Goal: Task Accomplishment & Management: Manage account settings

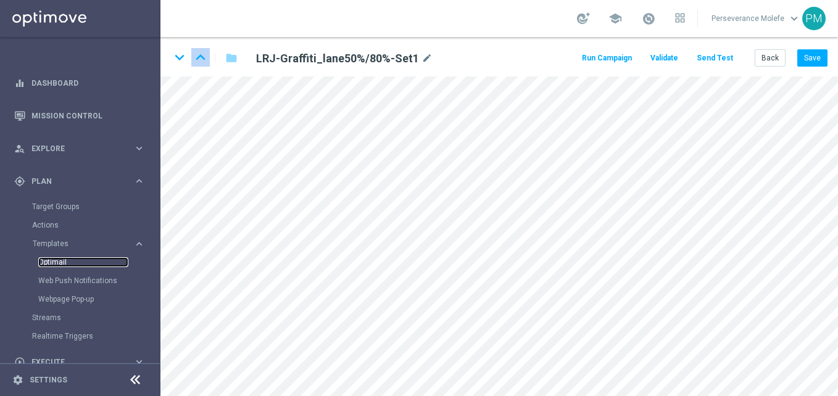
click at [59, 259] on link "Optimail" at bounding box center [83, 262] width 90 height 10
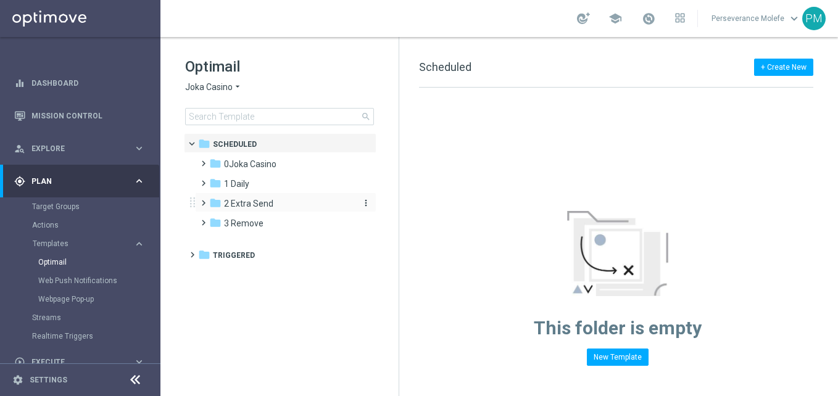
click at [257, 199] on span "2 Extra Send" at bounding box center [248, 203] width 49 height 11
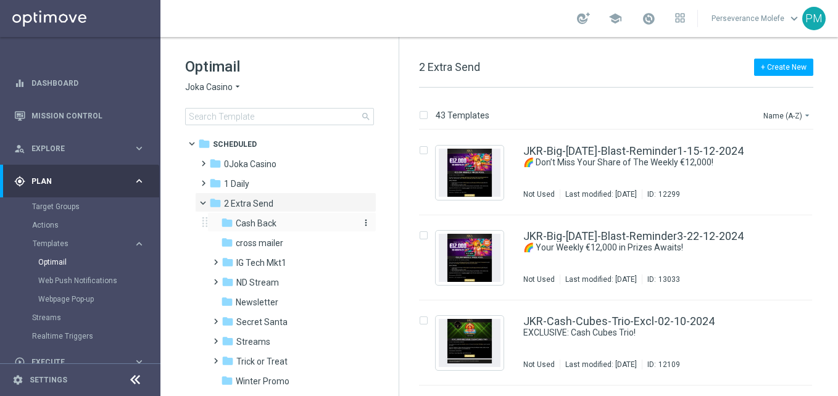
click at [281, 230] on div "folder Cash Back" at bounding box center [286, 224] width 131 height 14
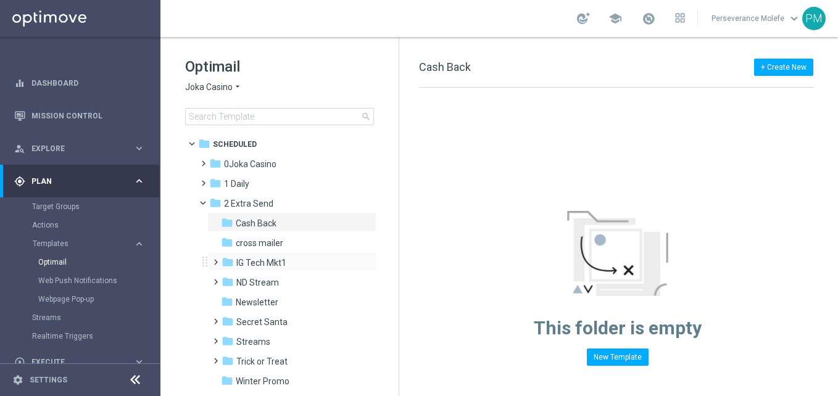
click at [272, 252] on div "folder IG Tech Mkt1 more_vert" at bounding box center [291, 262] width 169 height 20
click at [286, 244] on div "folder cross mailer" at bounding box center [286, 243] width 131 height 14
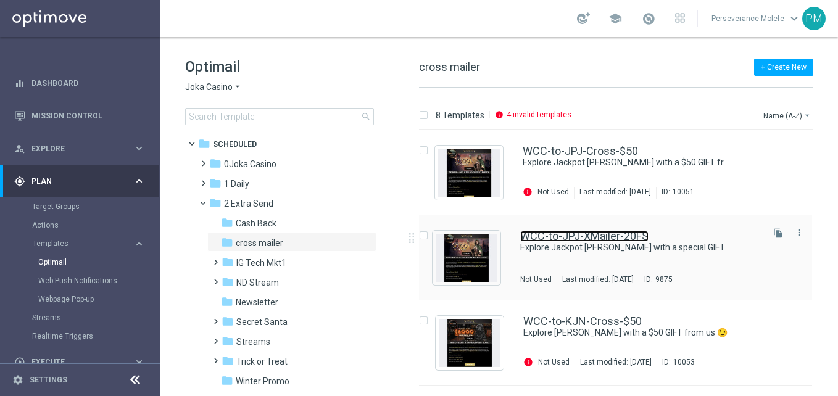
click at [579, 236] on link "WCC-to-JPJ-XMailer-20FS" at bounding box center [584, 236] width 128 height 11
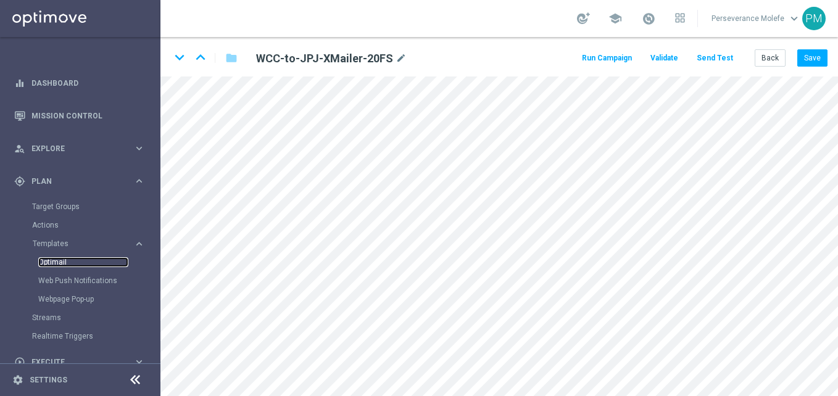
click at [55, 260] on link "Optimail" at bounding box center [83, 262] width 90 height 10
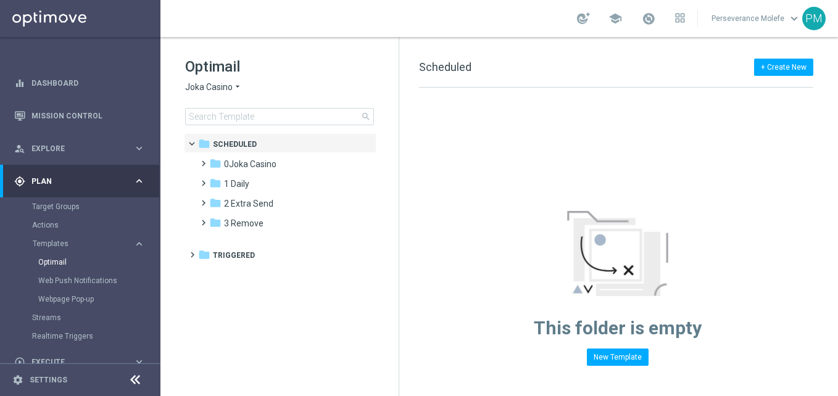
click at [223, 91] on span "Joka Casino" at bounding box center [209, 87] width 48 height 12
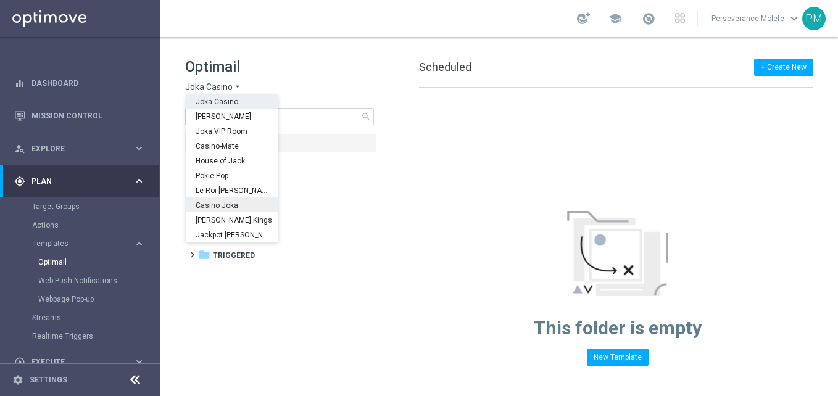
click at [0, 0] on span "Casino Joka" at bounding box center [0, 0] width 0 height 0
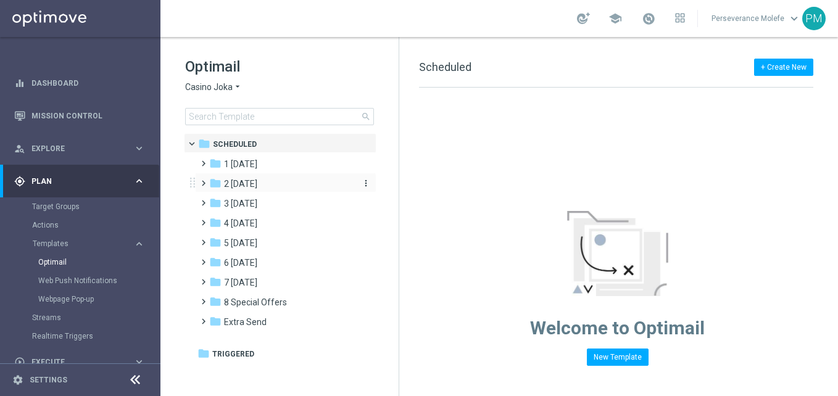
click at [277, 188] on div "folder 2 [DATE]" at bounding box center [280, 184] width 142 height 14
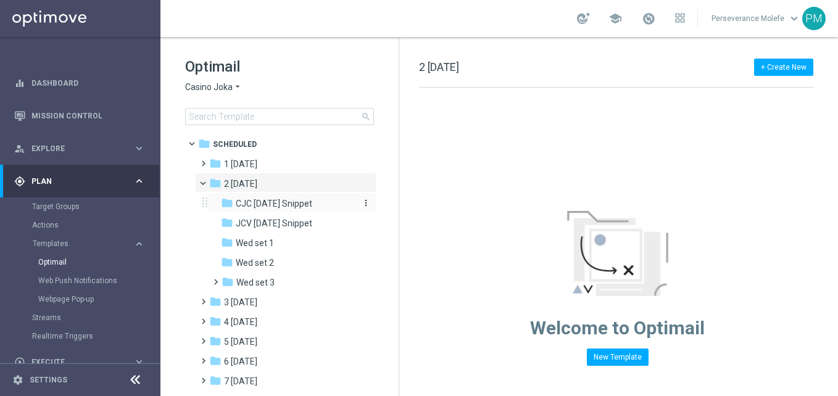
click at [300, 204] on span "CJC [DATE] Snippet" at bounding box center [274, 203] width 77 height 11
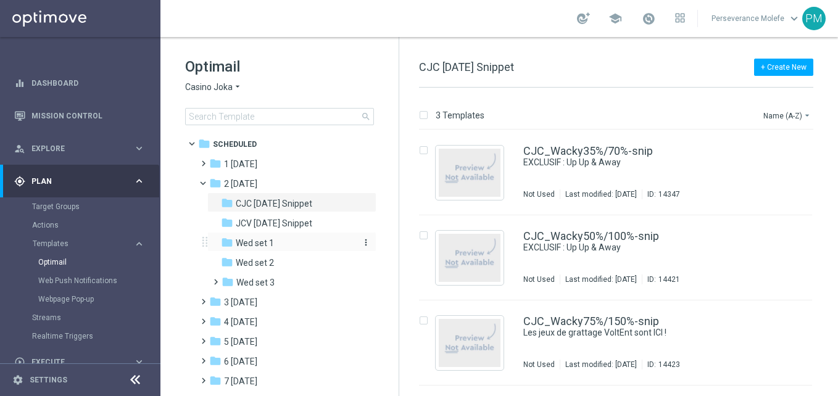
click at [298, 240] on div "folder Wed set 1" at bounding box center [286, 243] width 131 height 14
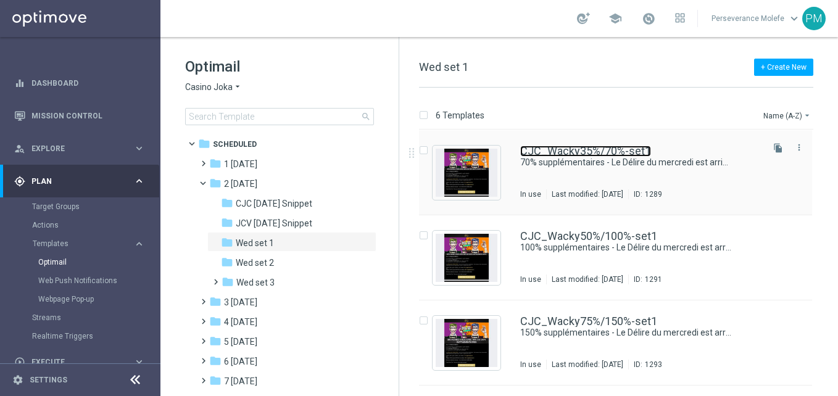
click at [573, 155] on link "CJC_Wacky35%/70%-set1" at bounding box center [585, 151] width 131 height 11
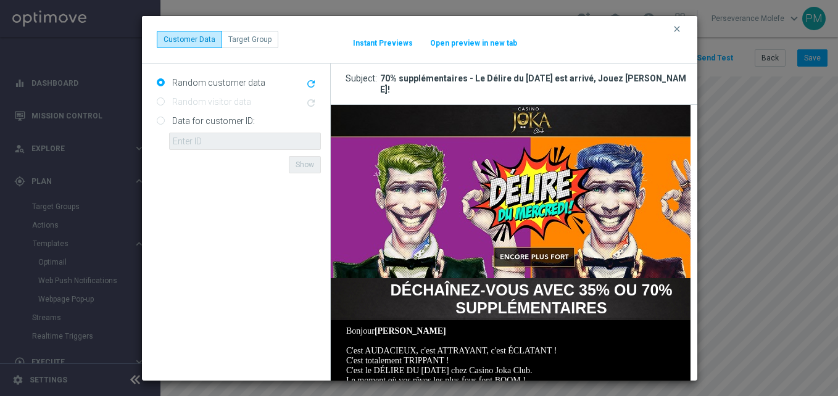
click at [478, 44] on button "Open preview in new tab" at bounding box center [474, 43] width 88 height 10
click at [675, 28] on icon "clear" at bounding box center [677, 29] width 10 height 10
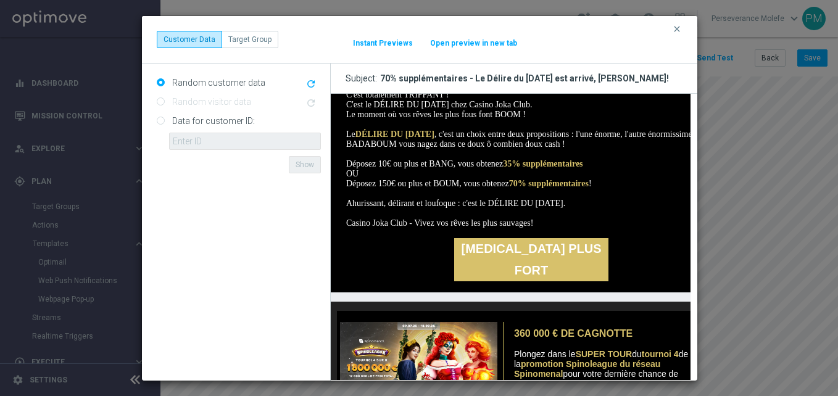
scroll to position [48, 0]
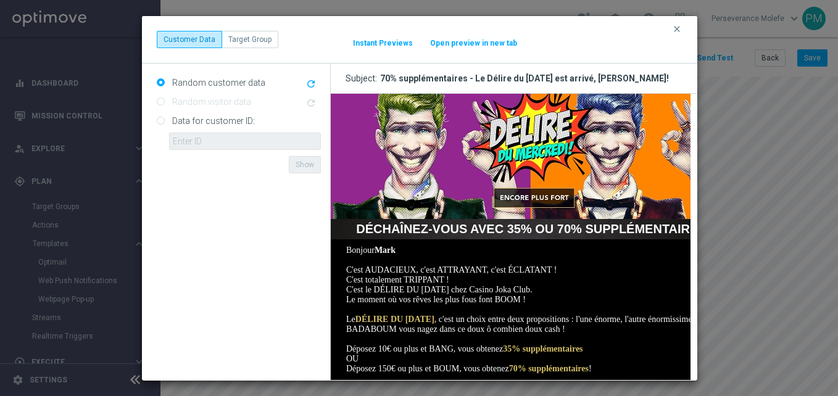
click at [468, 49] on div "clear Customer Data Target Group It might take a while... Instant Previews Open…" at bounding box center [419, 40] width 555 height 48
click at [473, 41] on button "Open preview in new tab" at bounding box center [474, 43] width 88 height 10
drag, startPoint x: 668, startPoint y: 30, endPoint x: 674, endPoint y: 27, distance: 6.7
click at [671, 28] on div "clear Customer Data Target Group It might take a while... Instant Previews Open…" at bounding box center [419, 40] width 555 height 48
drag, startPoint x: 675, startPoint y: 27, endPoint x: 744, endPoint y: 33, distance: 69.4
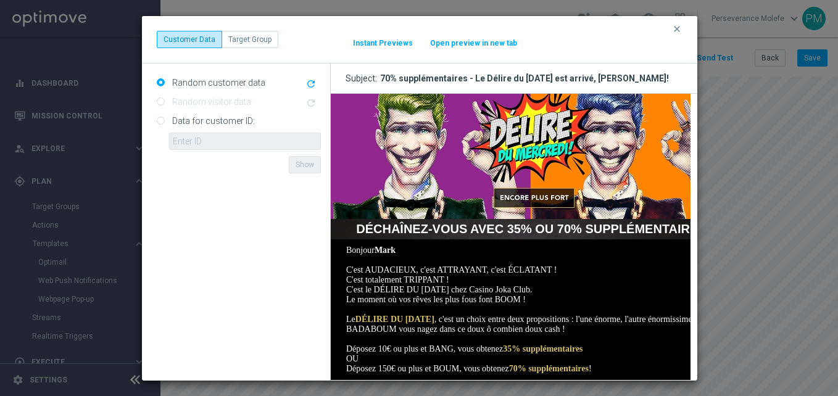
click at [681, 27] on icon "clear" at bounding box center [677, 29] width 10 height 10
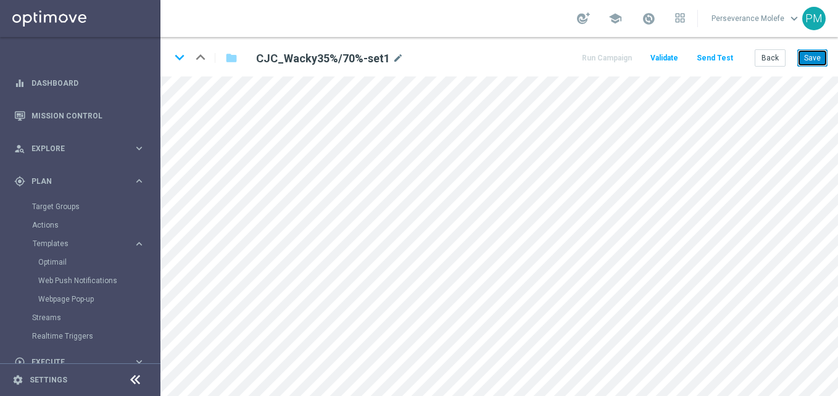
click at [810, 59] on button "Save" at bounding box center [812, 57] width 30 height 17
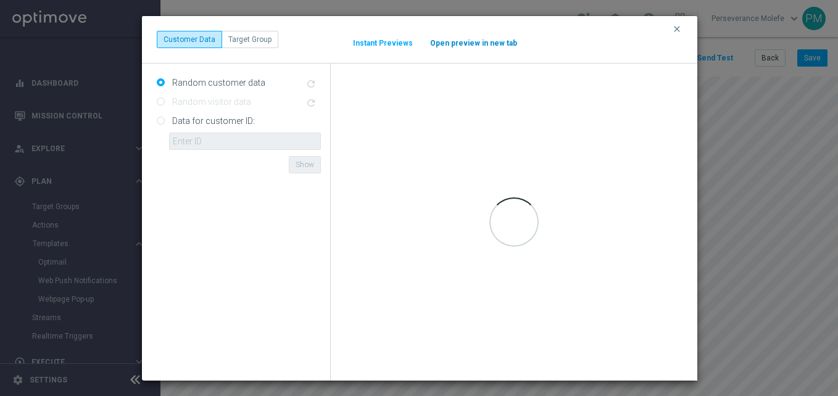
scroll to position [0, 0]
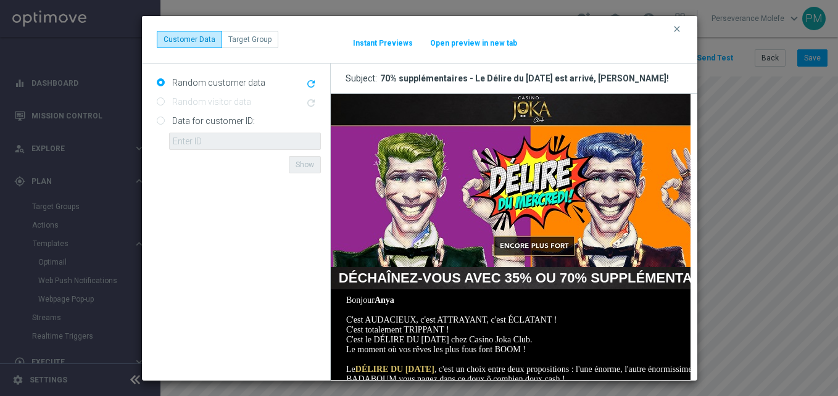
click at [492, 43] on button "Open preview in new tab" at bounding box center [474, 43] width 88 height 10
click at [676, 25] on icon "clear" at bounding box center [677, 29] width 10 height 10
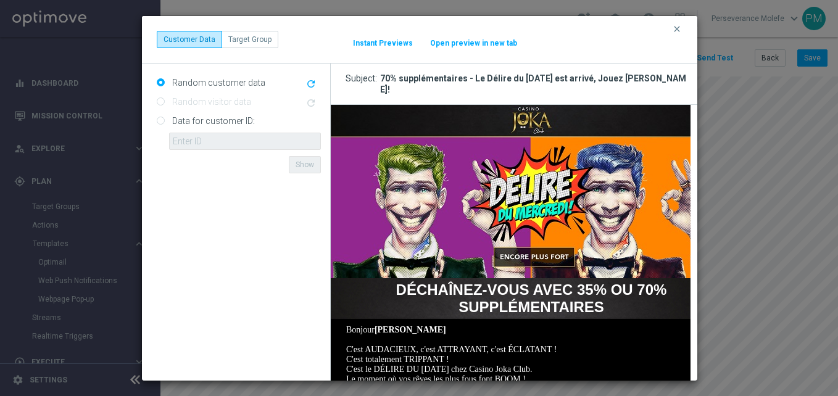
click at [684, 27] on button "clear" at bounding box center [678, 28] width 14 height 11
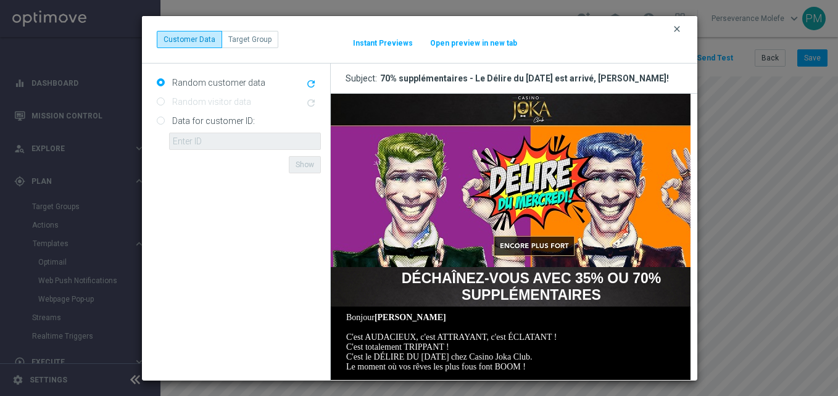
click at [680, 30] on icon "clear" at bounding box center [677, 29] width 10 height 10
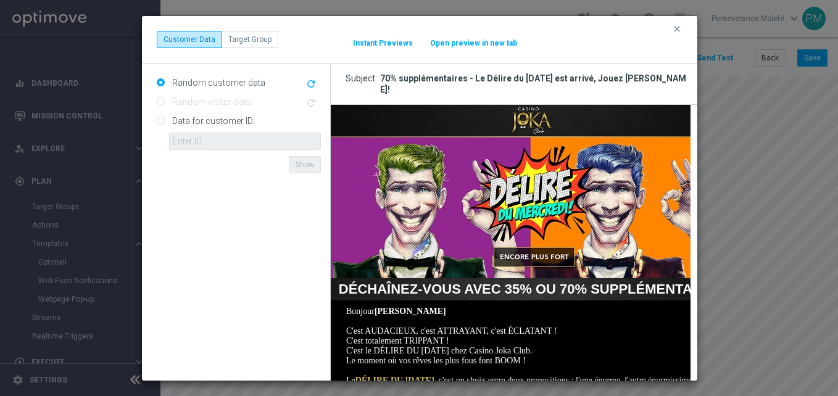
click at [459, 45] on button "Open preview in new tab" at bounding box center [474, 43] width 88 height 10
click at [678, 27] on icon "clear" at bounding box center [677, 29] width 10 height 10
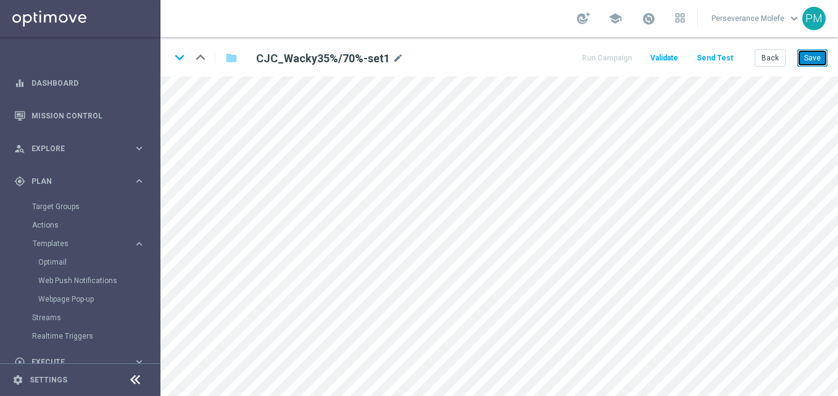
click at [823, 55] on button "Save" at bounding box center [812, 57] width 30 height 17
click at [776, 56] on button "Back" at bounding box center [770, 57] width 31 height 17
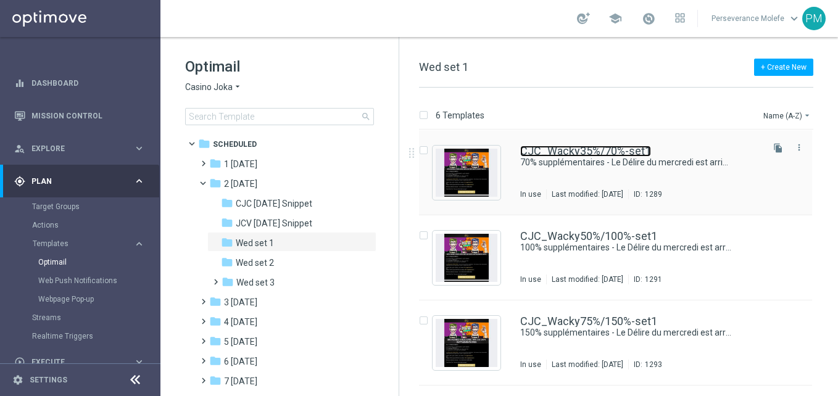
click at [559, 156] on link "CJC_Wacky35%/70%-set1" at bounding box center [585, 151] width 131 height 11
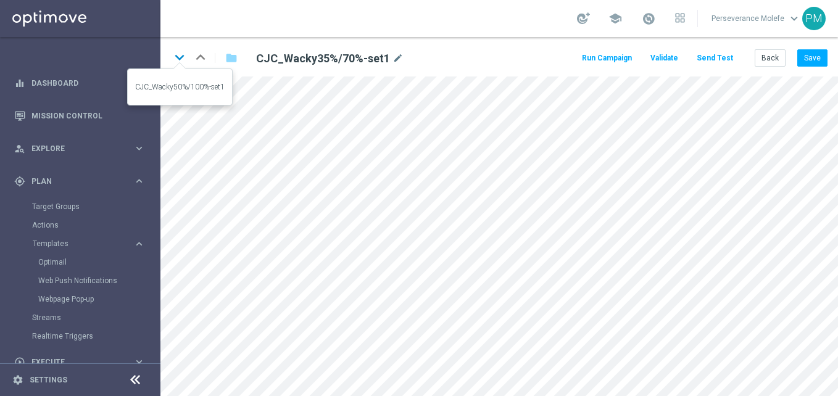
click at [181, 62] on icon "keyboard_arrow_down" at bounding box center [179, 57] width 19 height 19
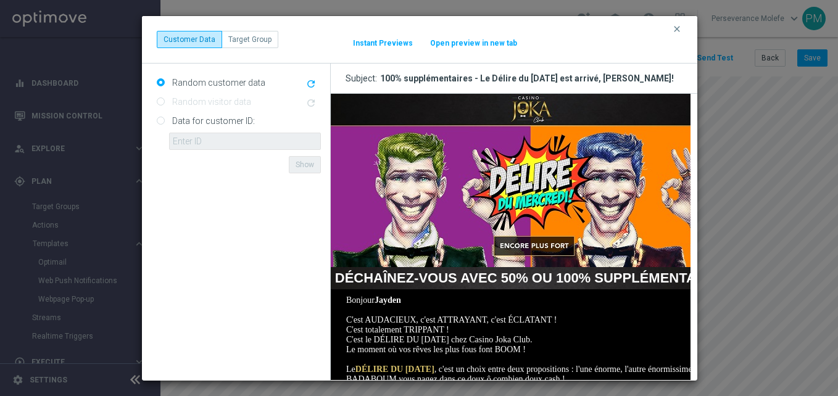
click at [465, 41] on button "Open preview in new tab" at bounding box center [474, 43] width 88 height 10
click at [671, 32] on button "clear" at bounding box center [678, 28] width 14 height 11
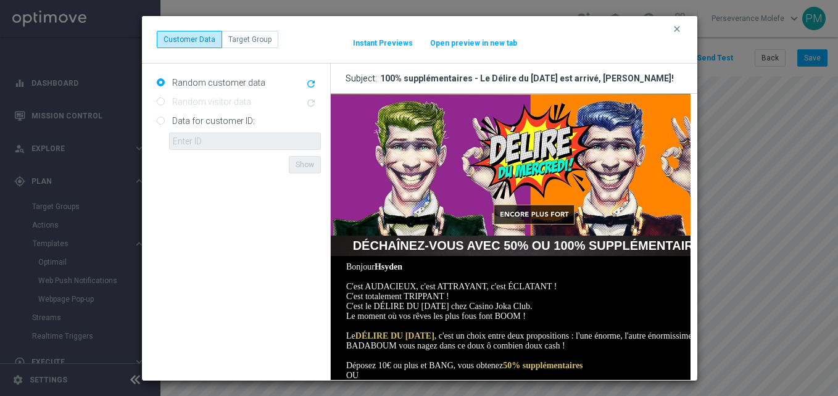
scroll to position [62, 0]
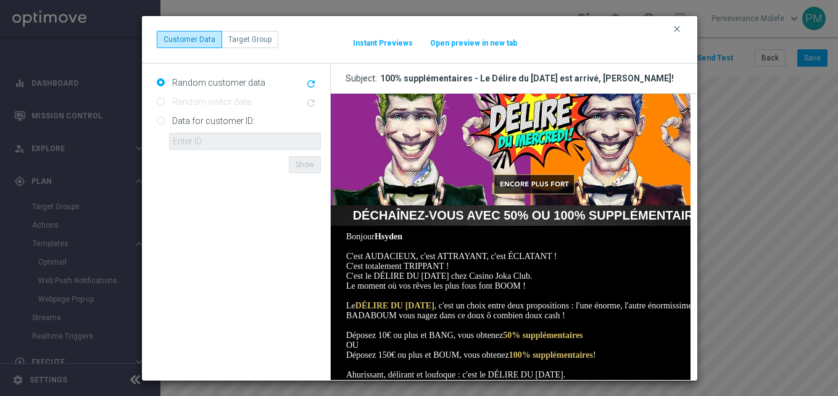
click at [463, 41] on button "Open preview in new tab" at bounding box center [474, 43] width 88 height 10
drag, startPoint x: 679, startPoint y: 31, endPoint x: 697, endPoint y: 36, distance: 18.0
click at [679, 31] on icon "clear" at bounding box center [677, 29] width 10 height 10
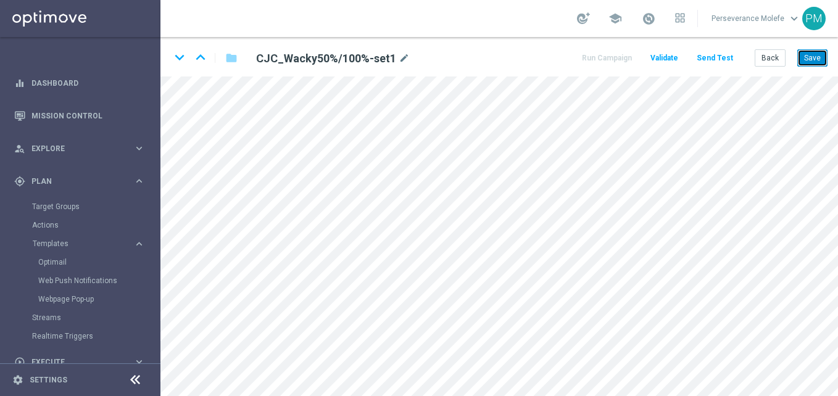
click at [819, 52] on button "Save" at bounding box center [812, 57] width 30 height 17
click at [206, 55] on icon "keyboard_arrow_up" at bounding box center [200, 57] width 19 height 19
click at [818, 54] on button "Save" at bounding box center [812, 57] width 30 height 17
click at [765, 59] on button "Back" at bounding box center [770, 57] width 31 height 17
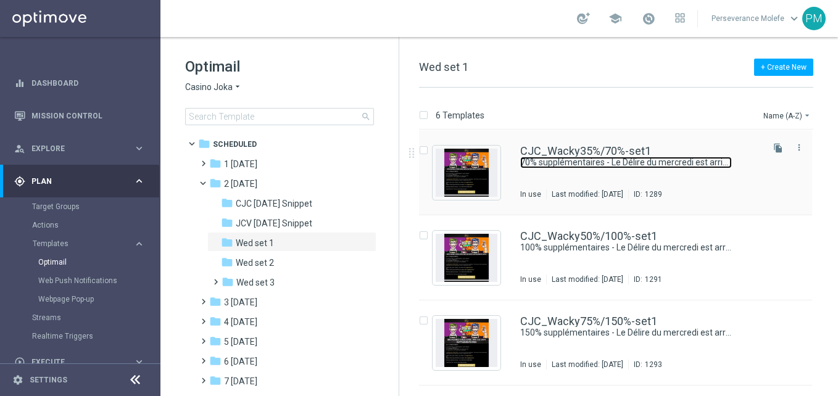
click at [540, 160] on link "70% supplémentaires - Le Délire du mercredi est arrivé, Jouez [%FIRST_NAME%]!" at bounding box center [626, 163] width 212 height 12
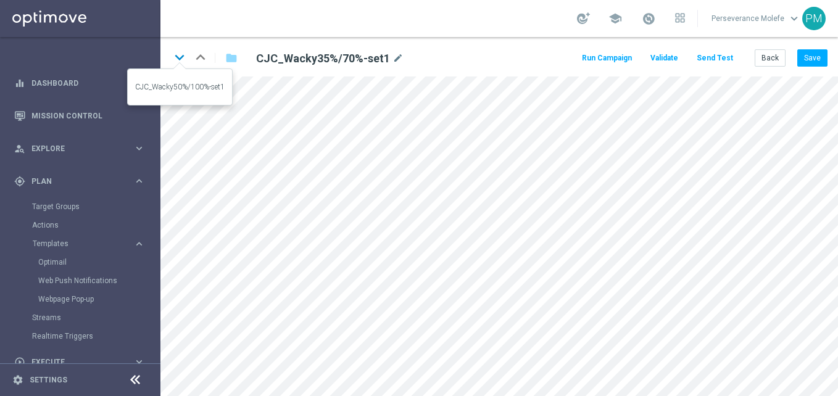
click at [178, 57] on icon "keyboard_arrow_down" at bounding box center [179, 57] width 19 height 19
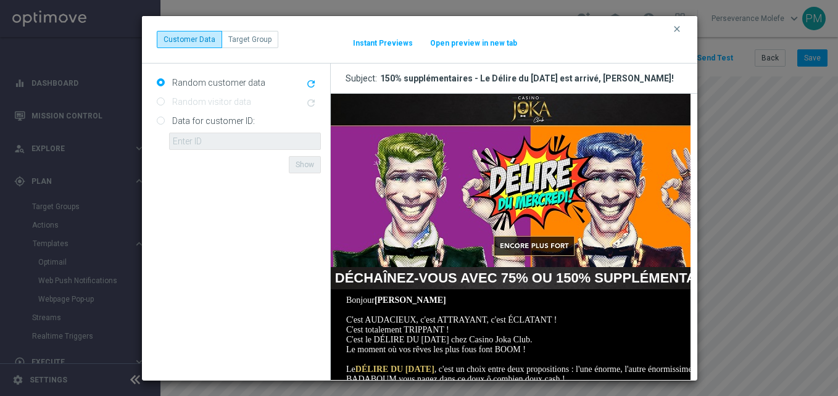
click at [475, 39] on button "Open preview in new tab" at bounding box center [474, 43] width 88 height 10
click at [671, 31] on div "clear Customer Data Target Group It might take a while... Instant Previews Open…" at bounding box center [420, 39] width 526 height 17
click at [676, 26] on icon "clear" at bounding box center [677, 29] width 10 height 10
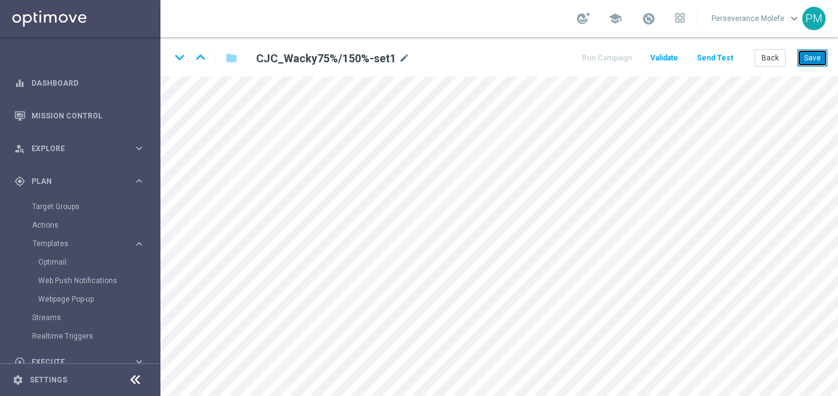
click at [808, 54] on button "Save" at bounding box center [812, 57] width 30 height 17
click at [183, 59] on icon "keyboard_arrow_down" at bounding box center [179, 57] width 19 height 19
click at [813, 63] on button "Save" at bounding box center [812, 57] width 30 height 17
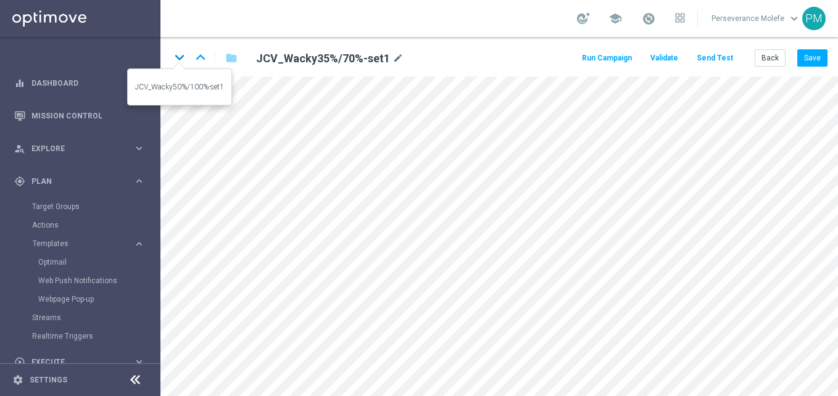
click at [182, 56] on icon "keyboard_arrow_down" at bounding box center [179, 57] width 19 height 19
click at [141, 377] on icon at bounding box center [135, 380] width 15 height 15
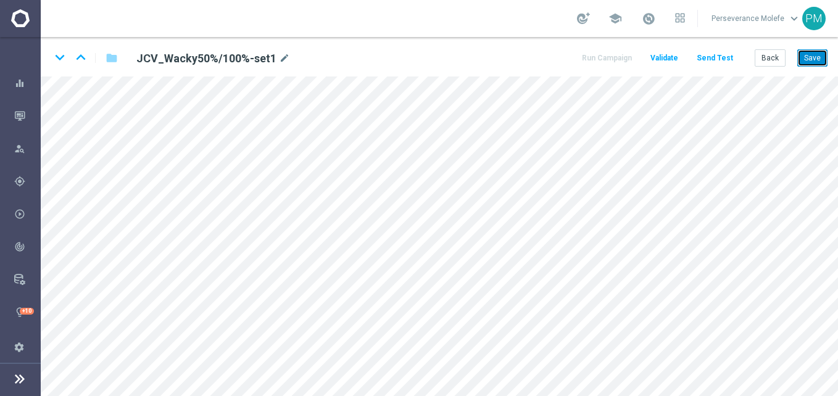
click at [816, 65] on button "Save" at bounding box center [812, 57] width 30 height 17
click at [63, 56] on icon "keyboard_arrow_down" at bounding box center [60, 57] width 19 height 19
click at [804, 65] on button "Save" at bounding box center [812, 57] width 30 height 17
click at [80, 63] on icon "keyboard_arrow_up" at bounding box center [81, 57] width 19 height 19
click at [64, 56] on icon "keyboard_arrow_down" at bounding box center [60, 57] width 19 height 19
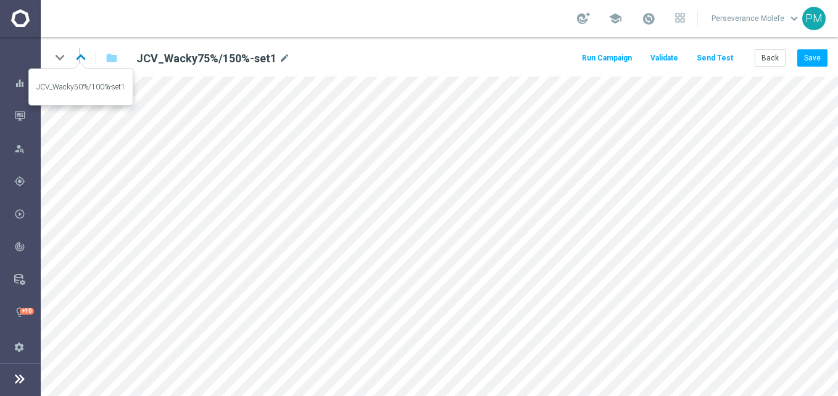
click at [80, 60] on icon "keyboard_arrow_up" at bounding box center [81, 57] width 19 height 19
click at [82, 59] on icon "keyboard_arrow_up" at bounding box center [81, 57] width 19 height 19
click at [79, 56] on icon "keyboard_arrow_up" at bounding box center [81, 57] width 19 height 19
click at [79, 55] on icon "keyboard_arrow_up" at bounding box center [81, 57] width 19 height 19
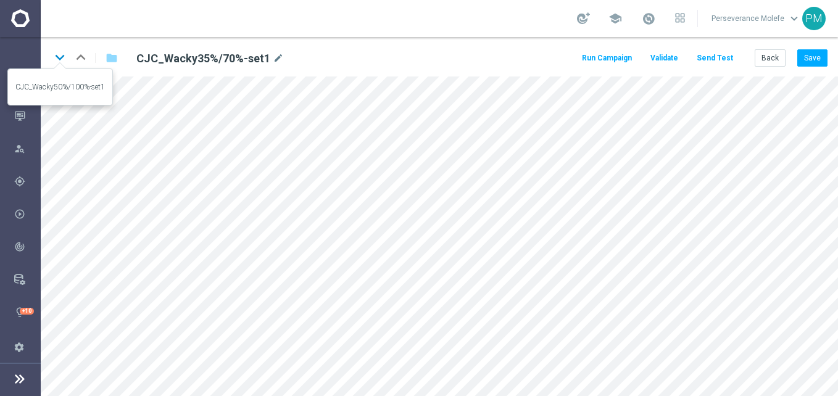
click at [62, 57] on icon "keyboard_arrow_down" at bounding box center [60, 57] width 19 height 19
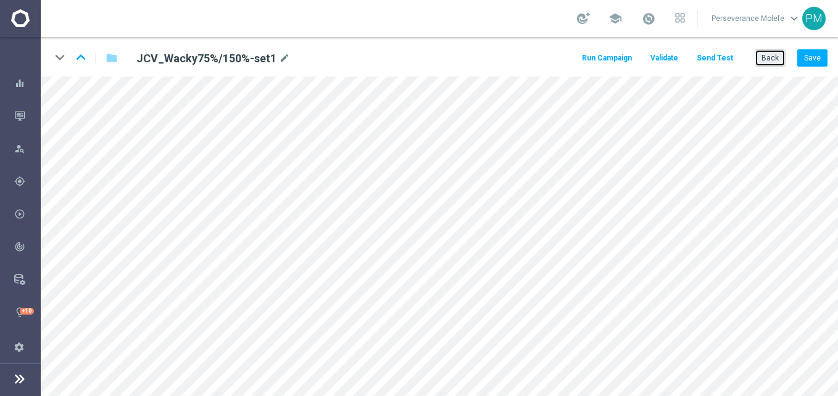
click at [763, 57] on button "Back" at bounding box center [770, 57] width 31 height 17
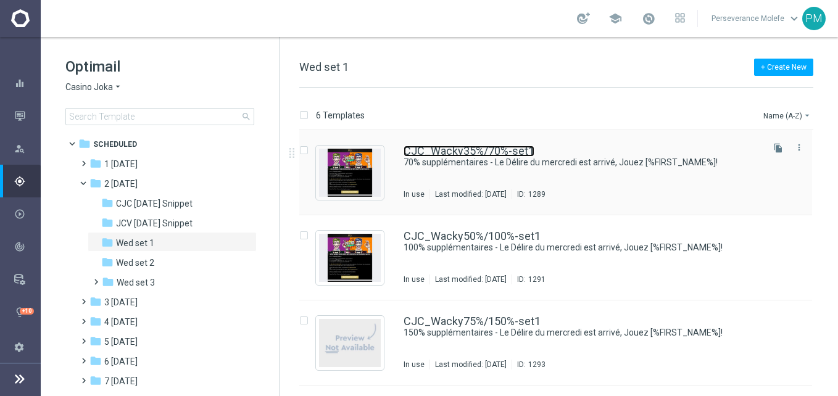
click at [454, 151] on link "CJC_Wacky35%/70%-set1" at bounding box center [469, 151] width 131 height 11
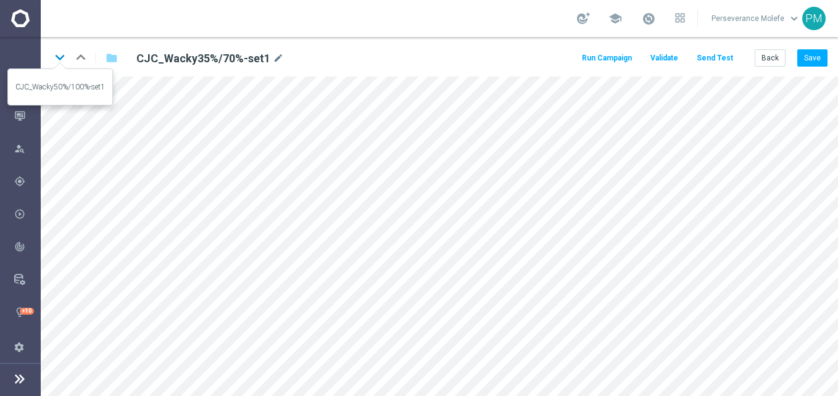
click at [61, 61] on icon "keyboard_arrow_down" at bounding box center [60, 57] width 19 height 19
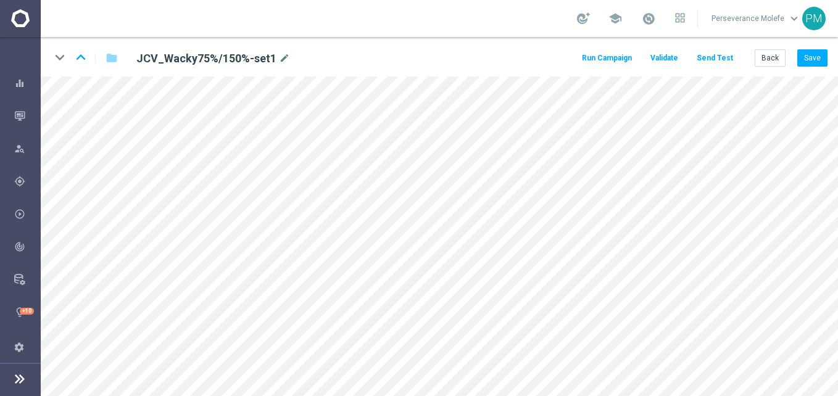
click at [61, 61] on div "keyboard_arrow_down keyboard_arrow_up" at bounding box center [60, 57] width 19 height 19
